Goal: Transaction & Acquisition: Purchase product/service

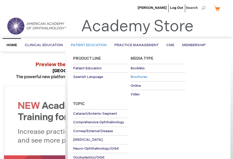
click at [144, 75] on span "Brochures" at bounding box center [139, 77] width 17 height 4
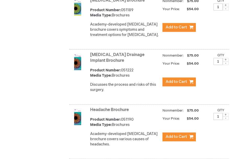
scroll to position [1076, 0]
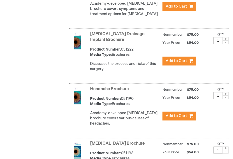
type input "3"
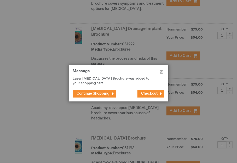
click at [93, 93] on span "Continue Shopping" at bounding box center [93, 93] width 33 height 4
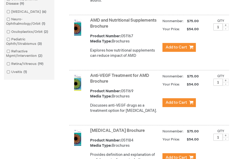
scroll to position [0, 0]
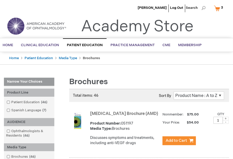
click at [219, 10] on link "My Cart 3 3 items" at bounding box center [220, 8] width 14 height 9
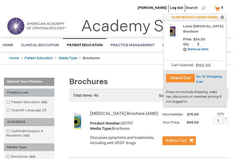
click at [180, 78] on button "Check Out" at bounding box center [180, 78] width 29 height 8
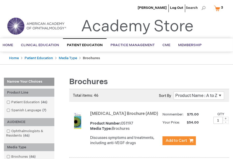
click at [221, 8] on span "3" at bounding box center [222, 7] width 2 height 4
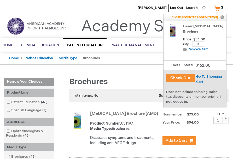
click at [179, 78] on button "Check Out" at bounding box center [180, 78] width 29 height 8
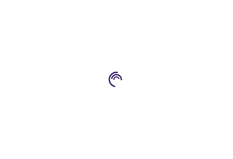
select select "US"
select select "57"
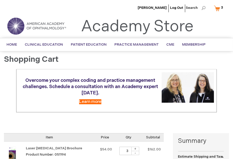
click at [218, 9] on link "My Cart 3 3 items" at bounding box center [220, 8] width 14 height 9
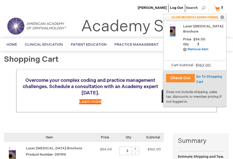
click at [180, 78] on button "Check Out" at bounding box center [180, 78] width 29 height 8
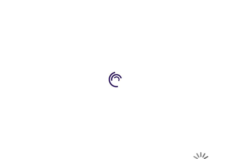
select select "US"
select select "57"
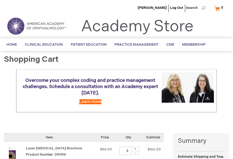
click at [219, 8] on link "My Cart 3 3 items" at bounding box center [220, 8] width 14 height 9
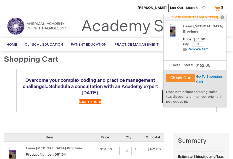
click at [183, 76] on button "Check Out" at bounding box center [180, 78] width 29 height 8
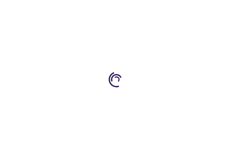
select select "US"
select select "57"
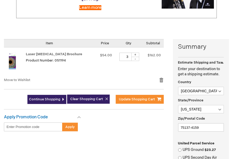
scroll to position [97, 0]
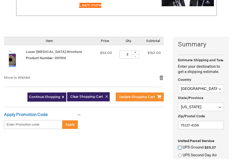
click at [180, 146] on input "UPS Ground $23.27" at bounding box center [179, 147] width 3 height 3
radio input "true"
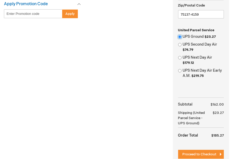
scroll to position [214, 0]
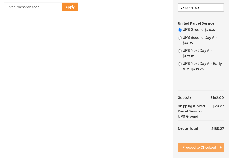
click at [194, 146] on span "Proceed to Checkout" at bounding box center [199, 148] width 34 height 4
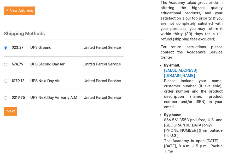
scroll to position [172, 0]
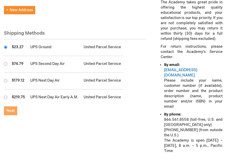
click at [7, 109] on span "Next" at bounding box center [11, 111] width 8 height 4
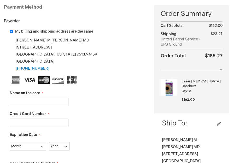
scroll to position [86, 0]
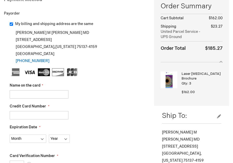
click at [22, 90] on input "Name on the card" at bounding box center [39, 94] width 59 height 8
type input "Andy M Lee"
type input "4154177204125431"
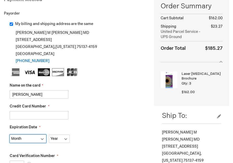
select select "6"
select select "2029"
type input "039"
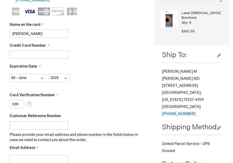
scroll to position [208, 0]
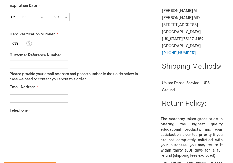
click at [16, 95] on input "Email Address" at bounding box center [39, 99] width 59 height 8
type input "purchasing@totaleyecaretexas.com"
type input "[PERSON_NAME]"
type input "9722962020"
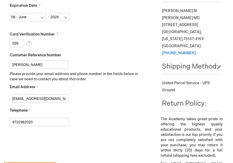
checkbox input "true"
